Goal: Obtain resource: Download file/media

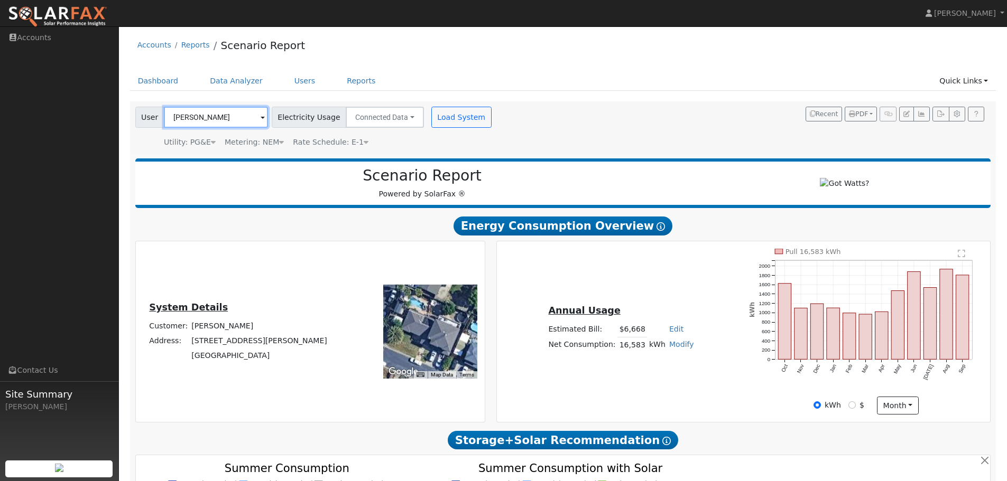
click at [208, 118] on input "[PERSON_NAME]" at bounding box center [216, 117] width 104 height 21
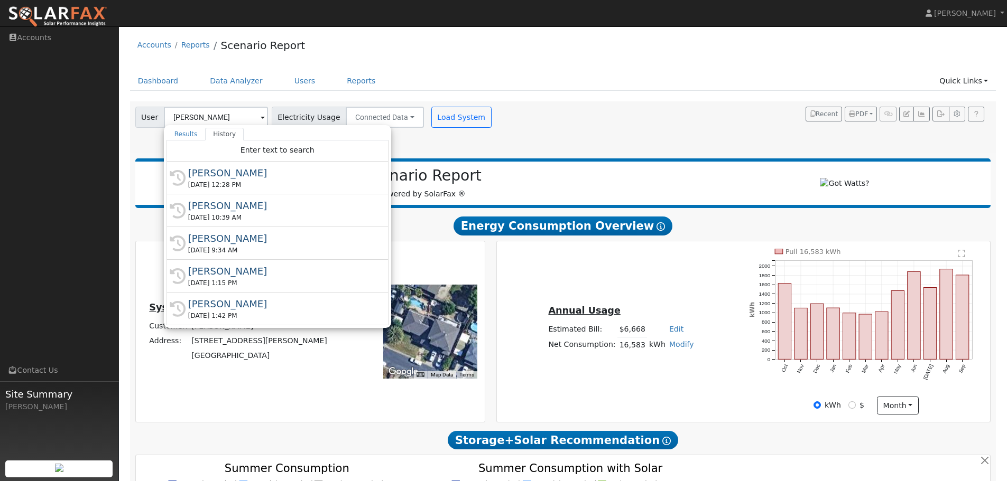
click at [636, 116] on div "User Mathew Boustead Results History "Mathew Boustead" not found Create new use…" at bounding box center [560, 125] width 855 height 45
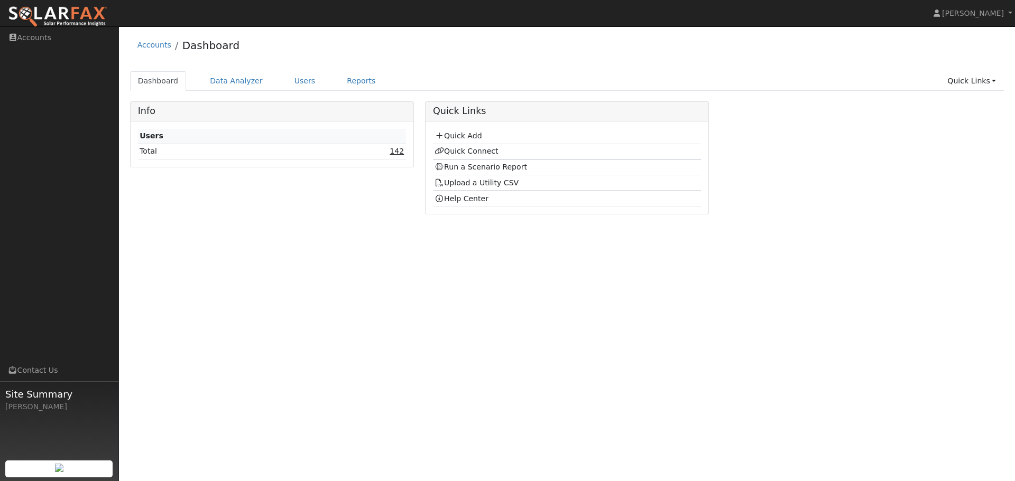
click at [401, 151] on link "142" at bounding box center [396, 151] width 14 height 8
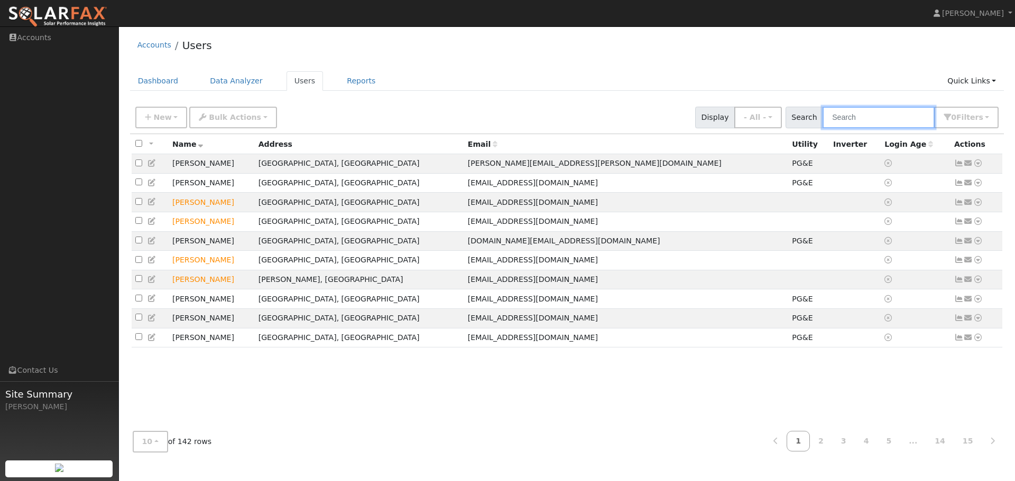
click at [884, 117] on input "text" at bounding box center [878, 118] width 112 height 22
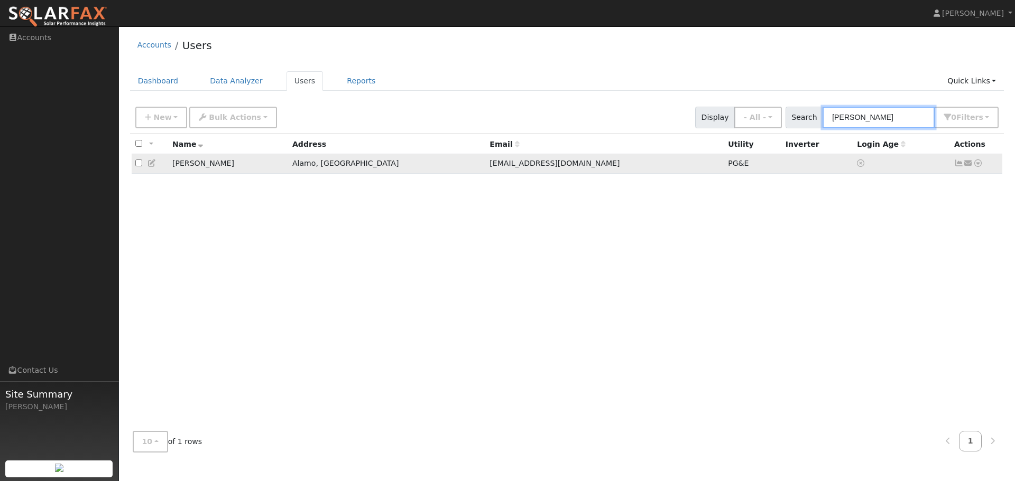
type input "cynthia"
click at [978, 164] on icon at bounding box center [978, 163] width 10 height 7
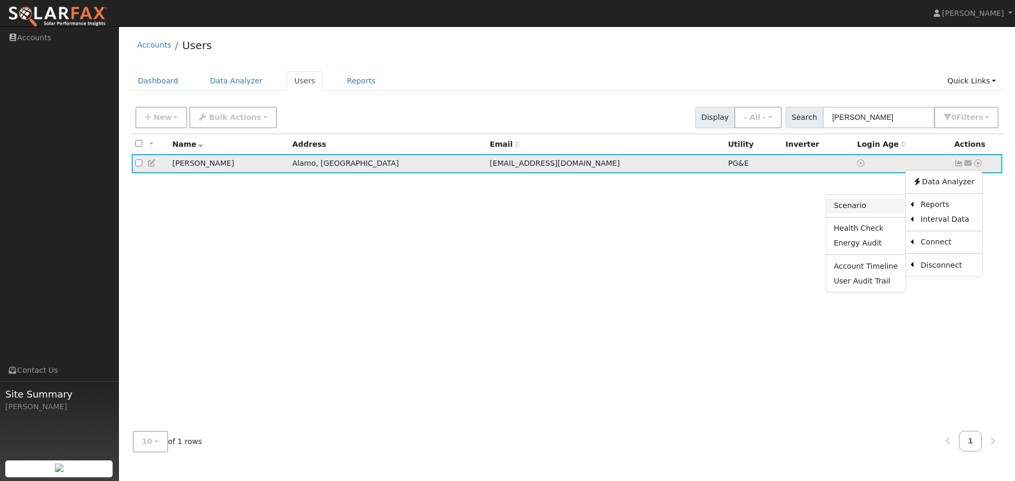
click at [873, 207] on link "Scenario" at bounding box center [865, 206] width 79 height 15
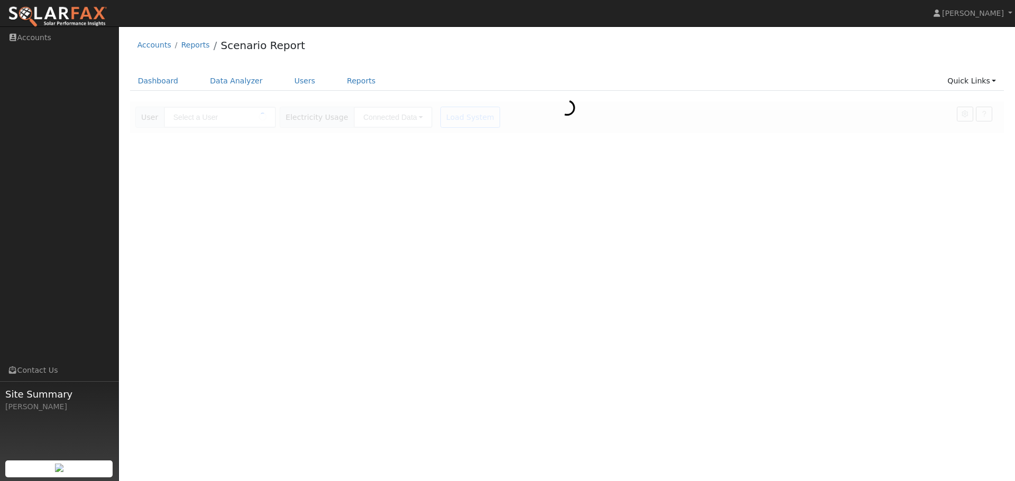
type input "[PERSON_NAME]"
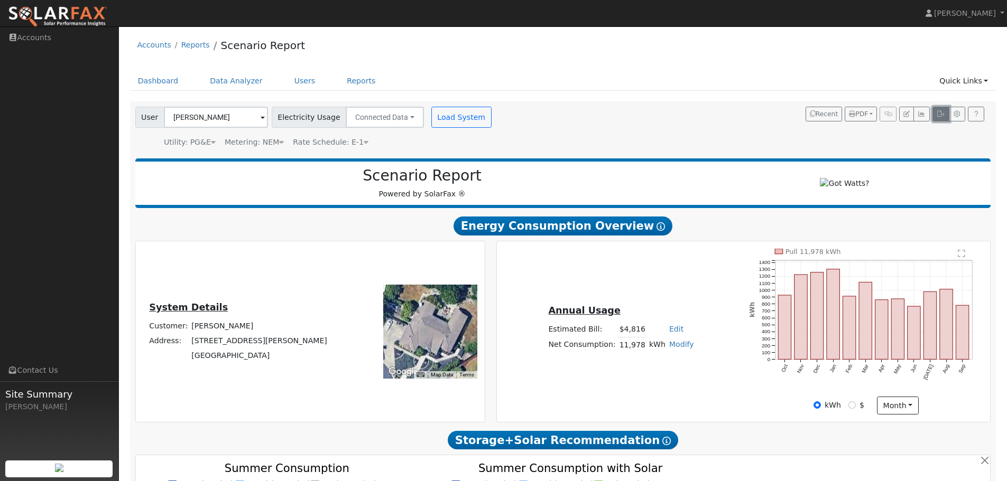
click at [938, 116] on icon "button" at bounding box center [940, 114] width 8 height 6
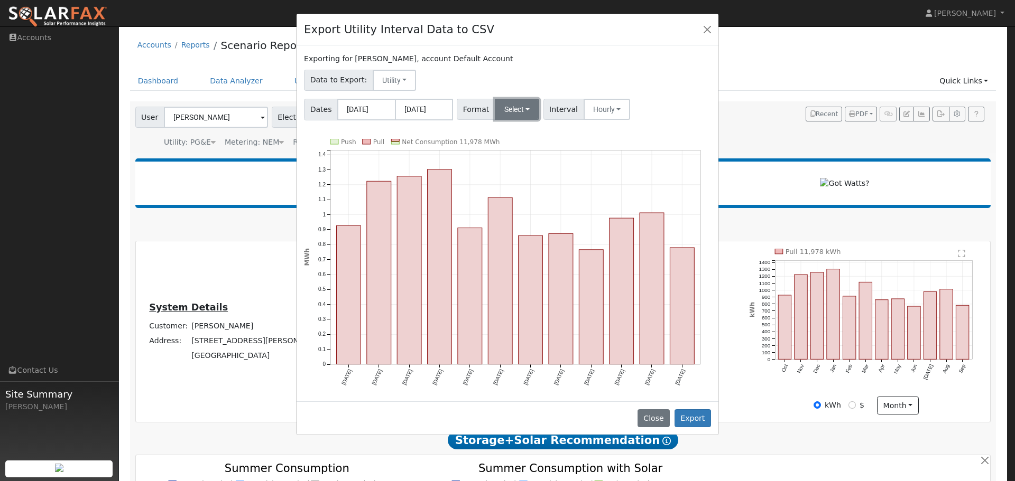
click at [520, 108] on button "Select" at bounding box center [517, 109] width 45 height 21
click at [516, 229] on link "OpenSolar" at bounding box center [530, 229] width 76 height 15
click at [695, 419] on button "Export" at bounding box center [692, 419] width 36 height 18
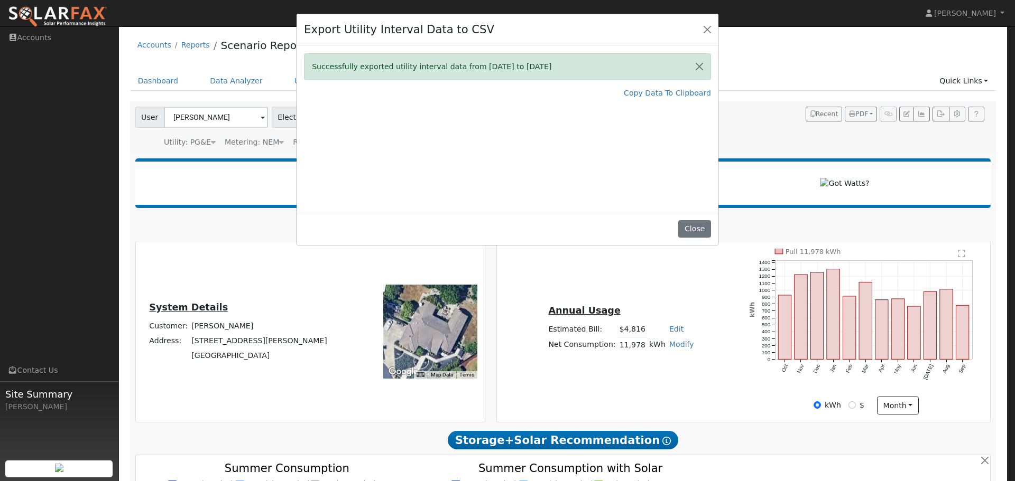
click at [267, 268] on div "Export Utility Interval Data to CSV Successfully exported utility interval data…" at bounding box center [507, 240] width 1015 height 481
click at [699, 231] on button "Close" at bounding box center [694, 229] width 32 height 18
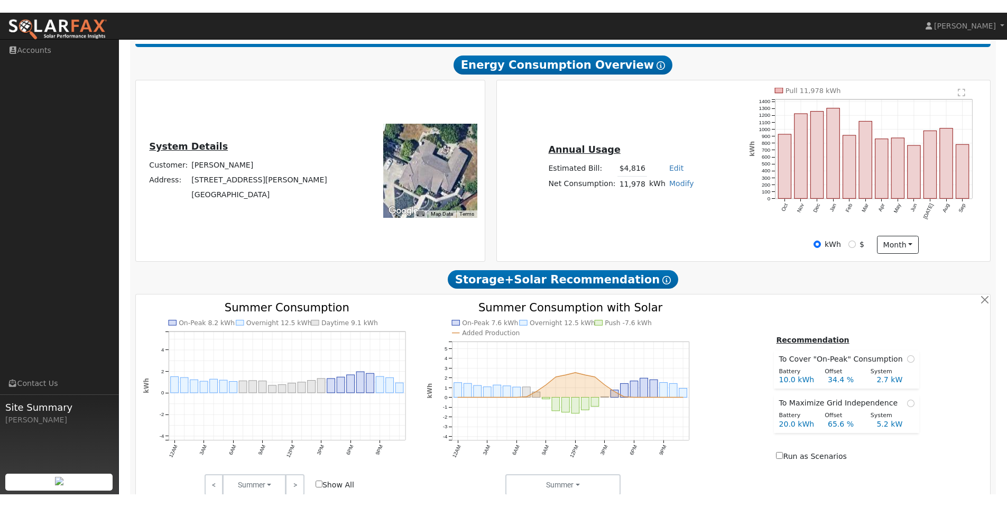
scroll to position [264, 0]
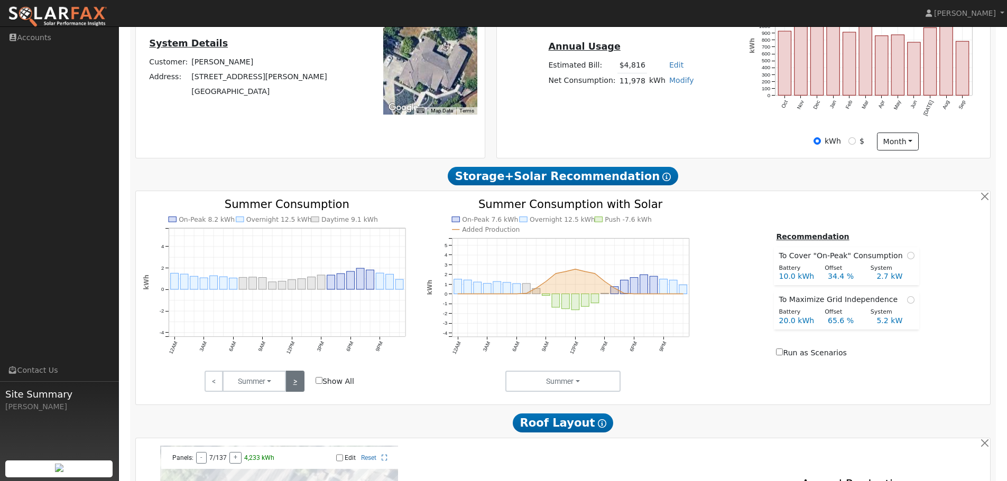
click at [296, 386] on link ">" at bounding box center [294, 381] width 18 height 21
